Goal: Find specific page/section: Find specific page/section

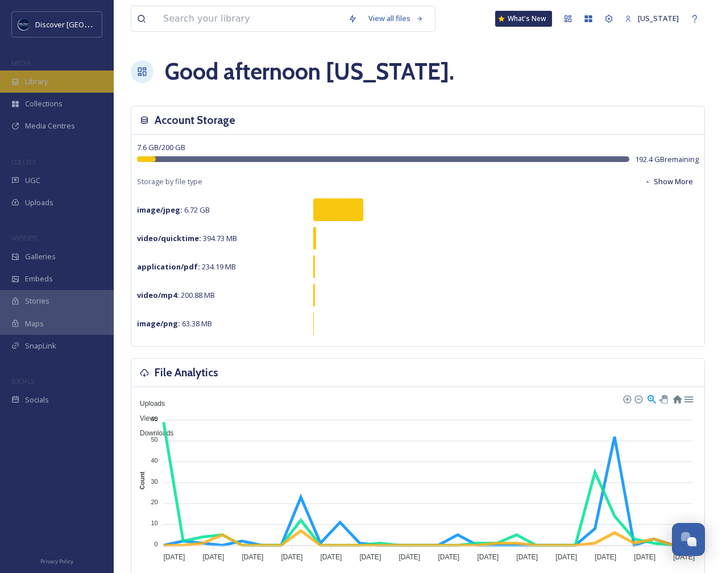
click at [53, 82] on div "Library" at bounding box center [57, 82] width 114 height 22
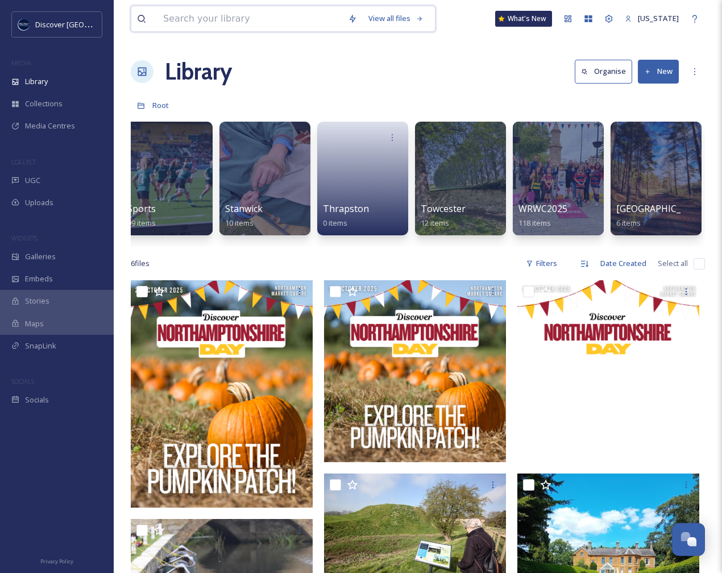
click at [236, 19] on input at bounding box center [250, 18] width 185 height 25
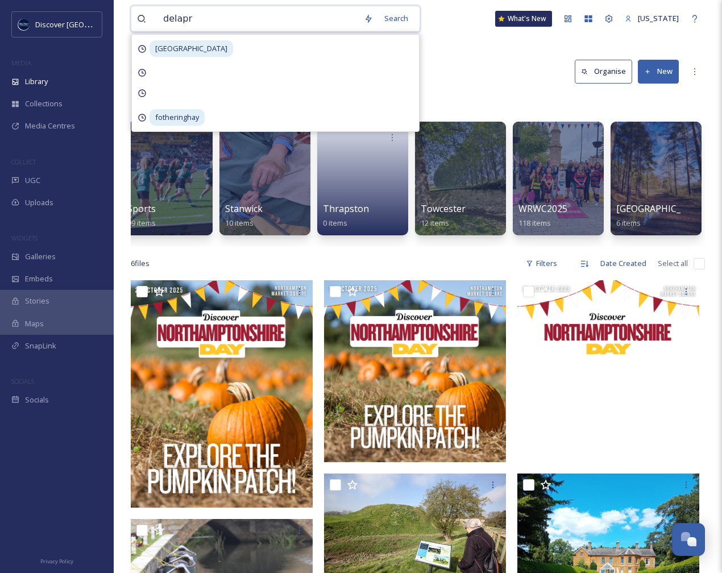
type input "delapre"
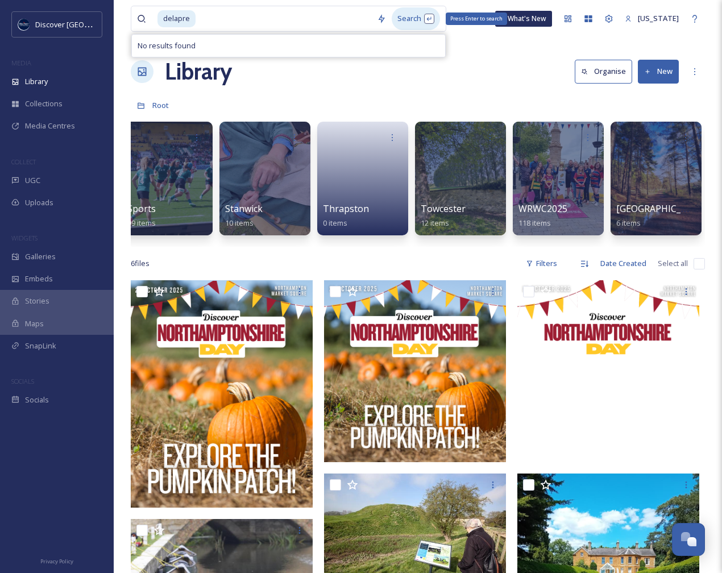
click at [404, 17] on div "Search Press Enter to search" at bounding box center [416, 18] width 48 height 22
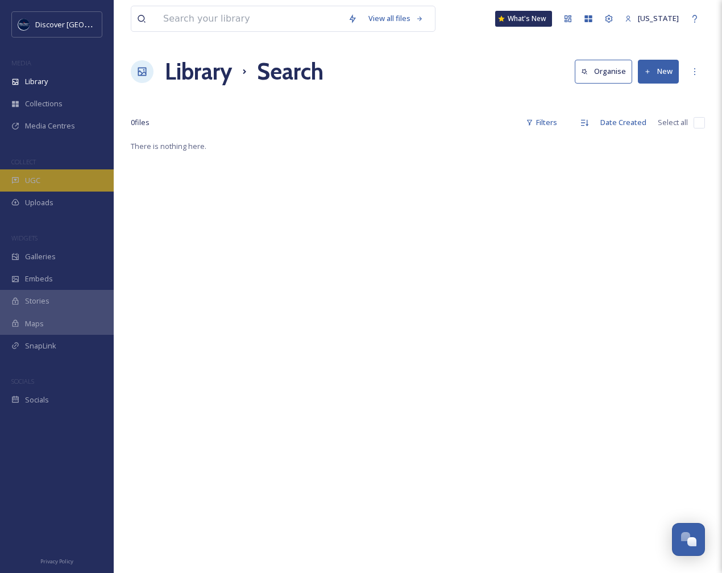
click at [47, 186] on div "UGC" at bounding box center [57, 181] width 114 height 22
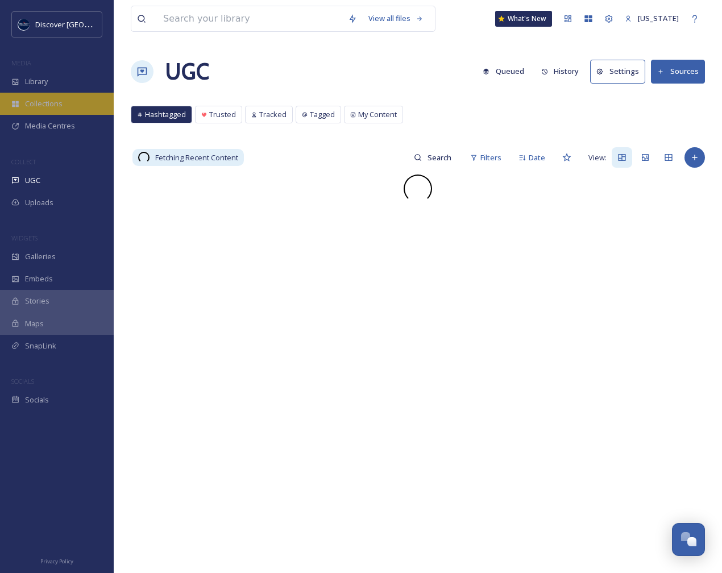
click at [71, 102] on div "Collections" at bounding box center [57, 104] width 114 height 22
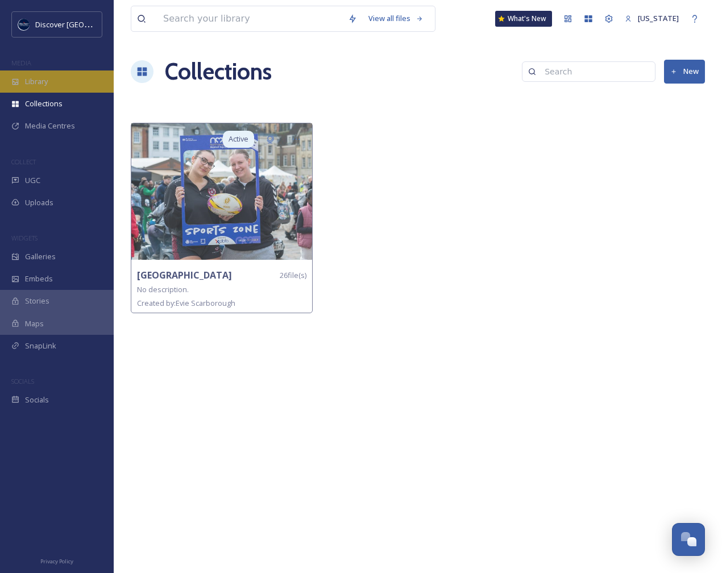
click at [74, 82] on div "Library" at bounding box center [57, 82] width 114 height 22
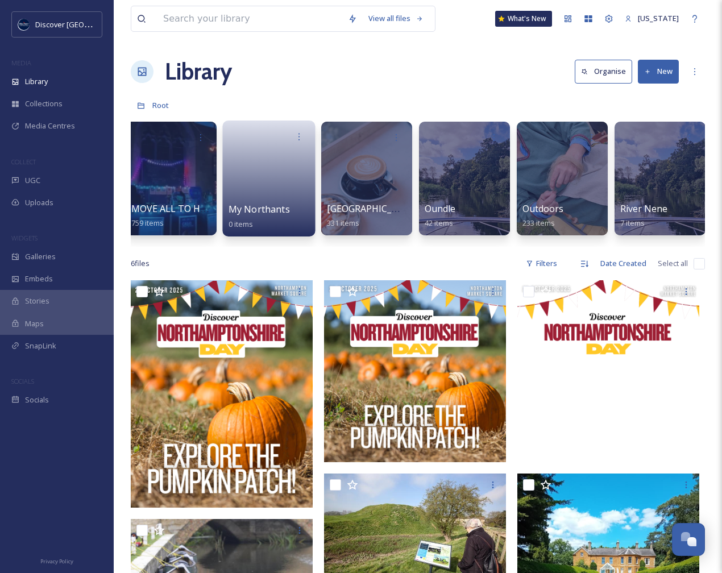
scroll to position [0, 1476]
click at [382, 182] on div at bounding box center [367, 179] width 93 height 116
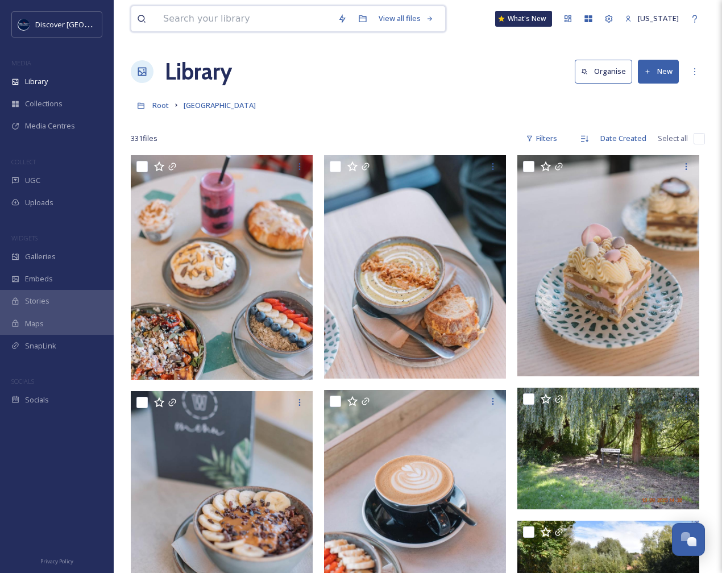
click at [239, 11] on input at bounding box center [245, 18] width 175 height 25
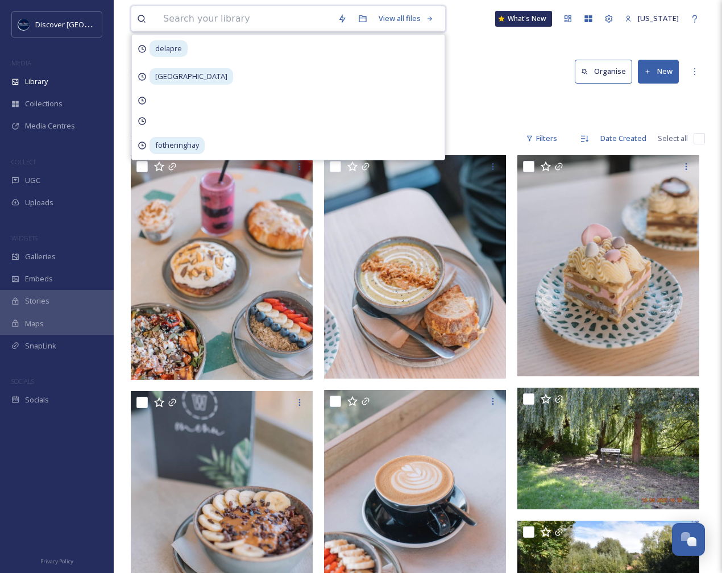
scroll to position [4, 0]
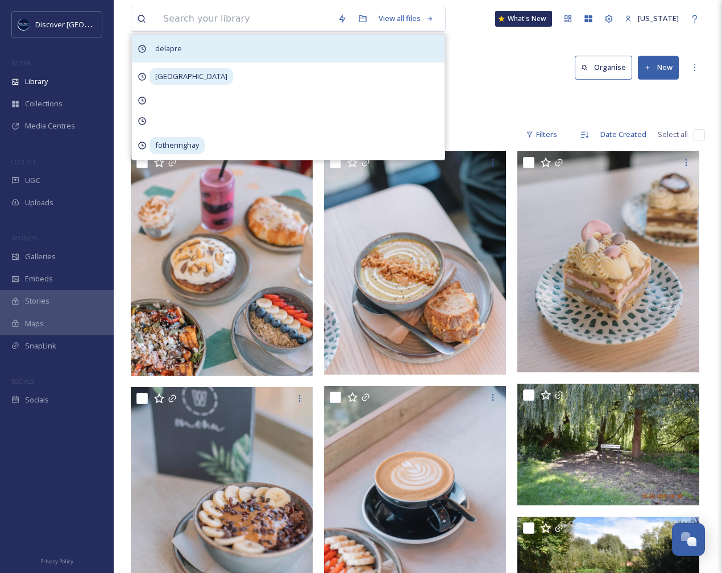
click at [175, 53] on span "delapre" at bounding box center [169, 48] width 38 height 16
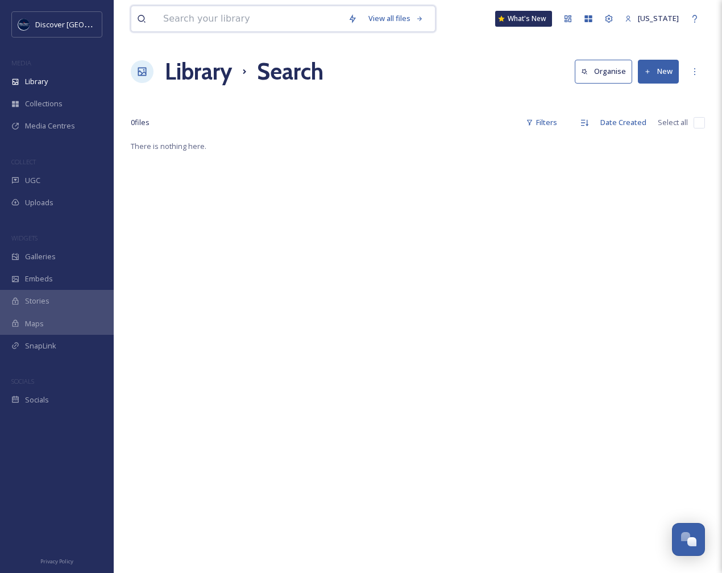
click at [189, 24] on input at bounding box center [250, 18] width 185 height 25
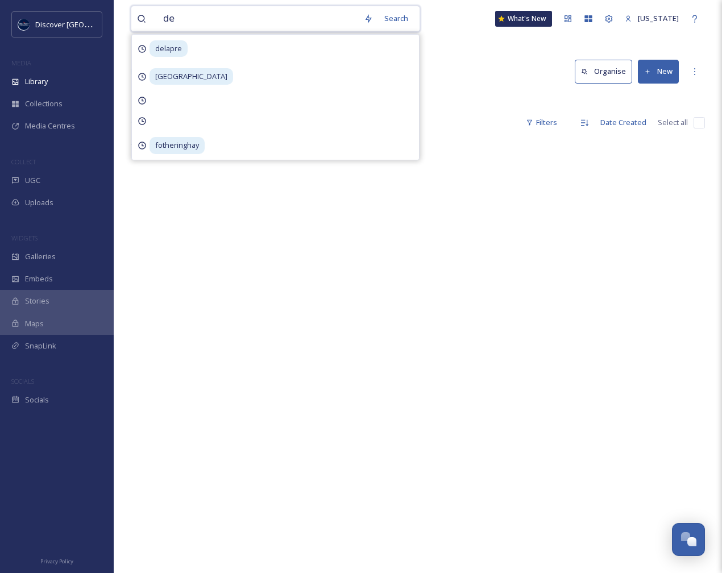
type input "del"
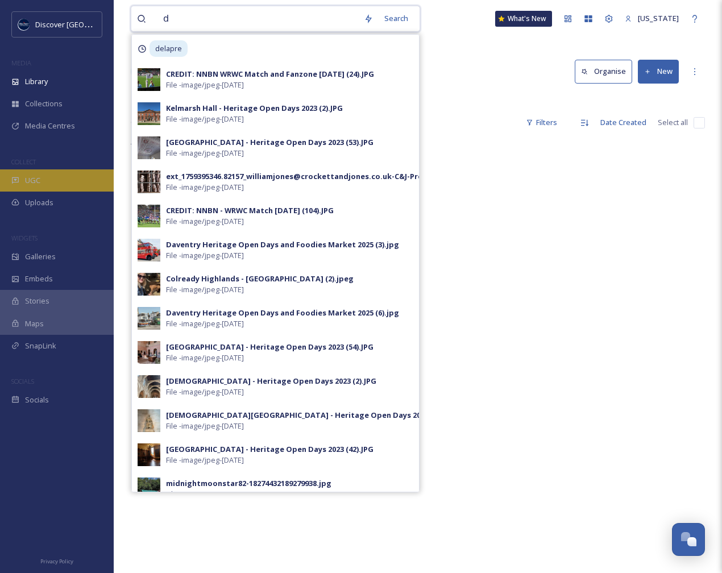
type input "d"
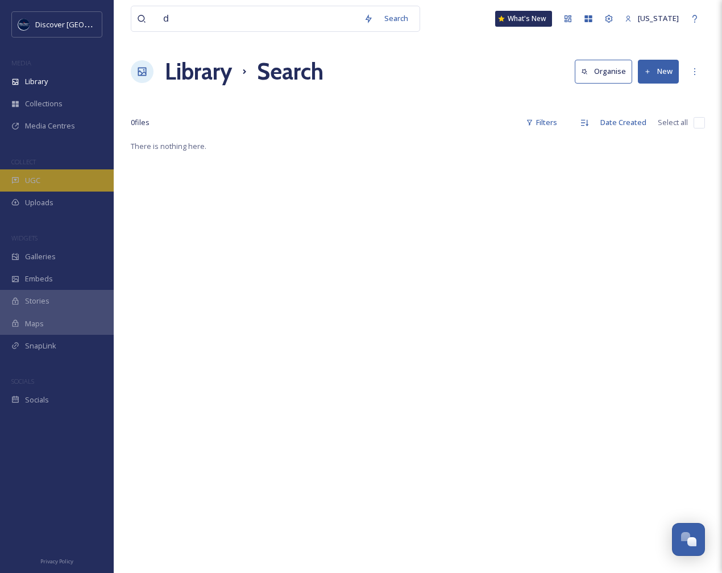
scroll to position [1, 0]
click at [47, 187] on div "UGC" at bounding box center [57, 181] width 114 height 22
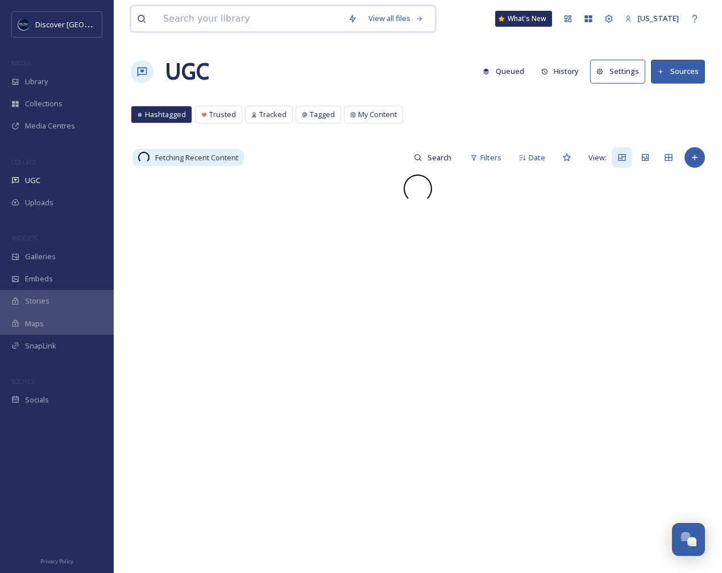
click at [219, 19] on input at bounding box center [250, 18] width 185 height 25
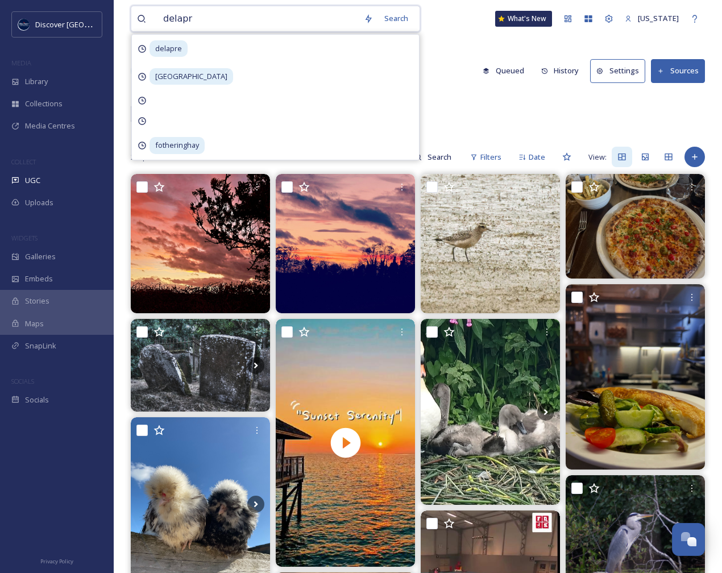
type input "delapre"
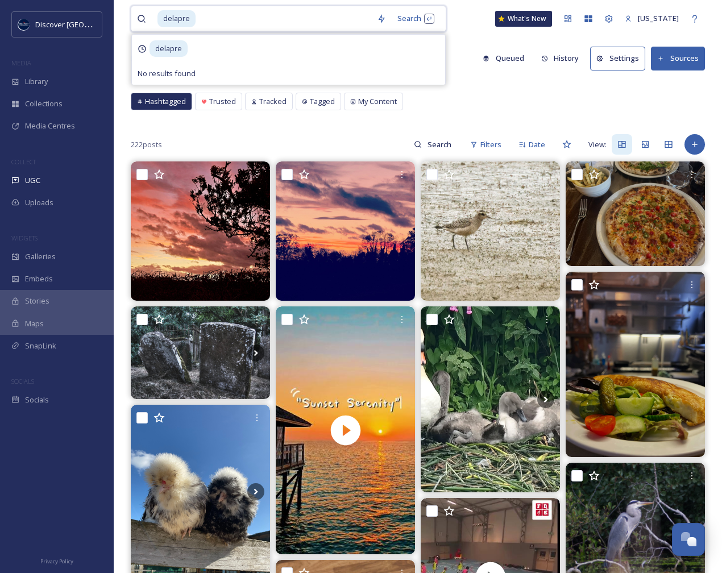
scroll to position [23, 0]
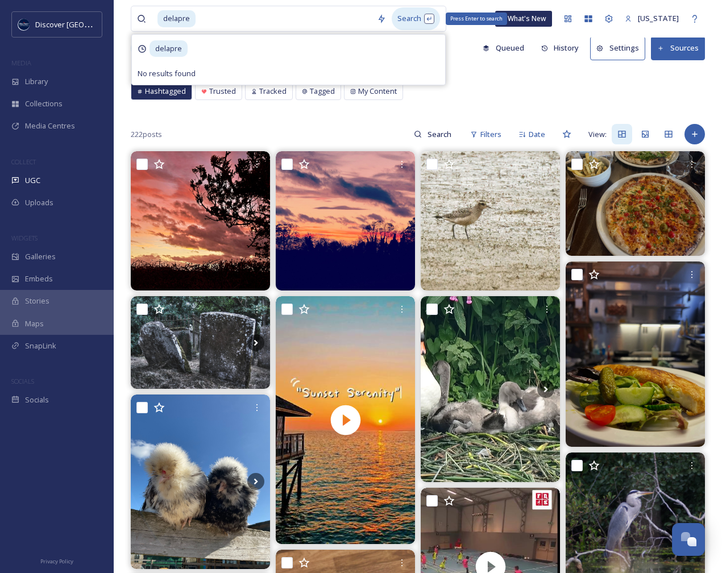
click at [415, 13] on div "Search Press Enter to search" at bounding box center [416, 18] width 48 height 22
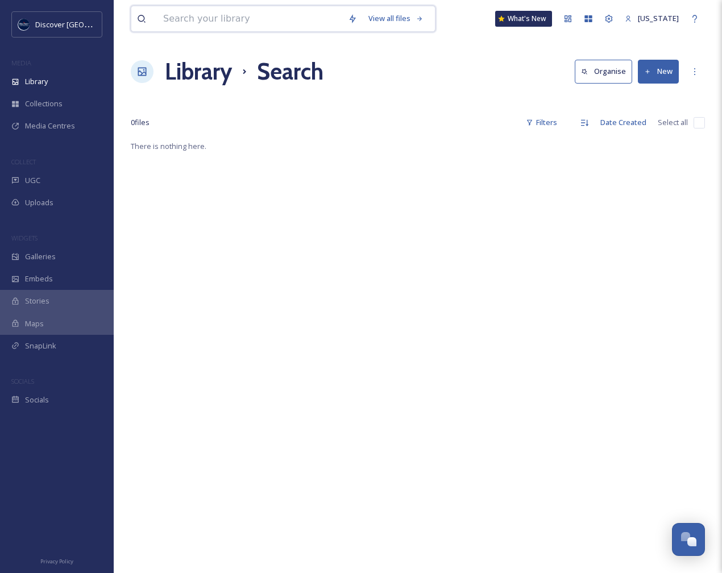
click at [228, 14] on input at bounding box center [250, 18] width 185 height 25
click at [58, 206] on div "Uploads" at bounding box center [57, 203] width 114 height 22
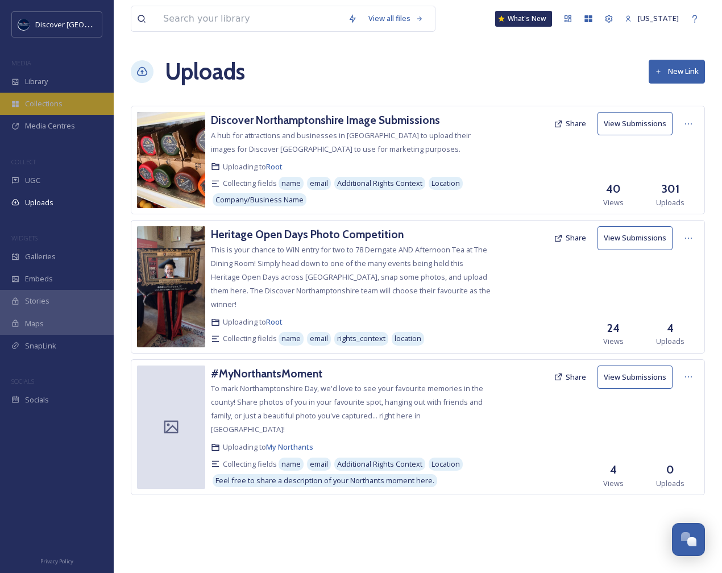
click at [58, 107] on span "Collections" at bounding box center [44, 103] width 38 height 11
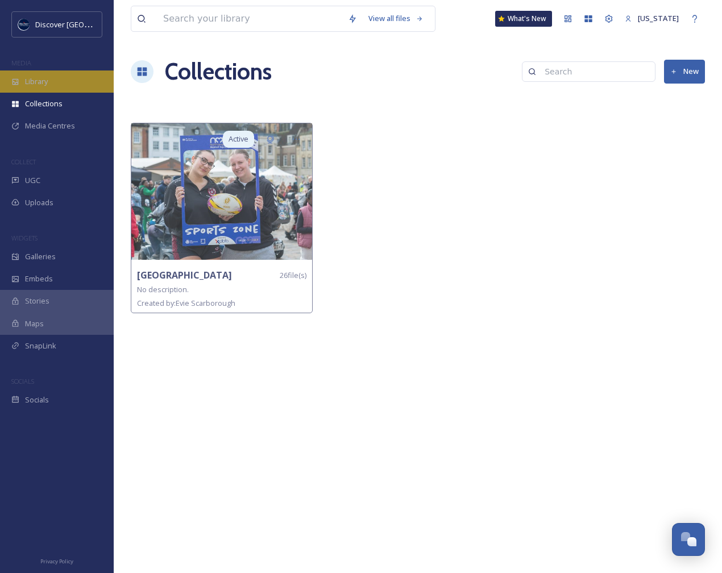
click at [55, 82] on div "Library" at bounding box center [57, 82] width 114 height 22
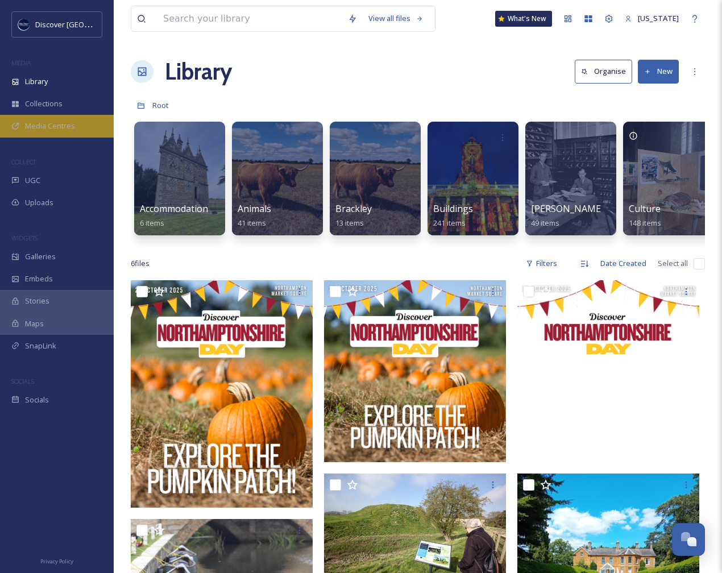
click at [62, 124] on span "Media Centres" at bounding box center [50, 126] width 50 height 11
